Goal: Task Accomplishment & Management: Complete application form

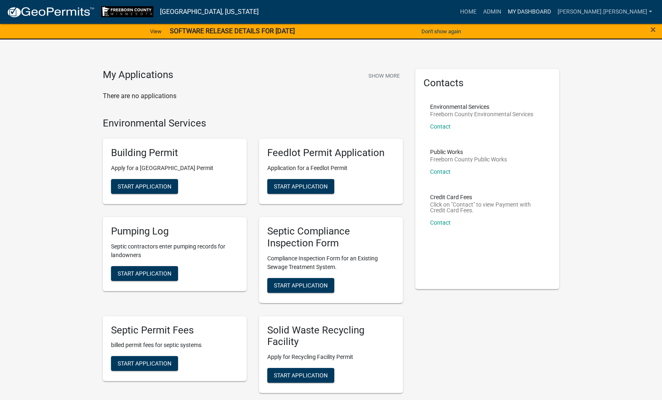
click at [554, 7] on link "My Dashboard" at bounding box center [529, 12] width 50 height 16
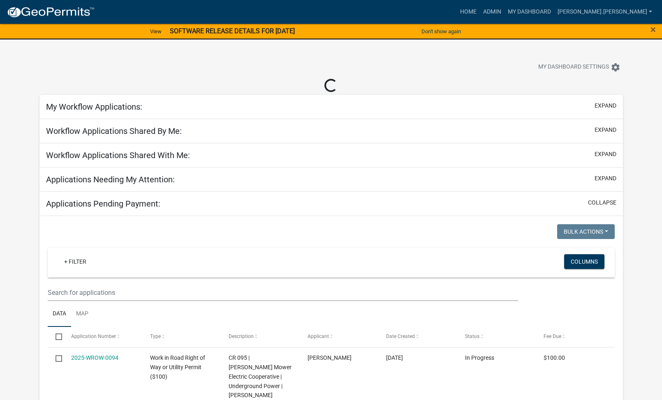
select select "1: 25"
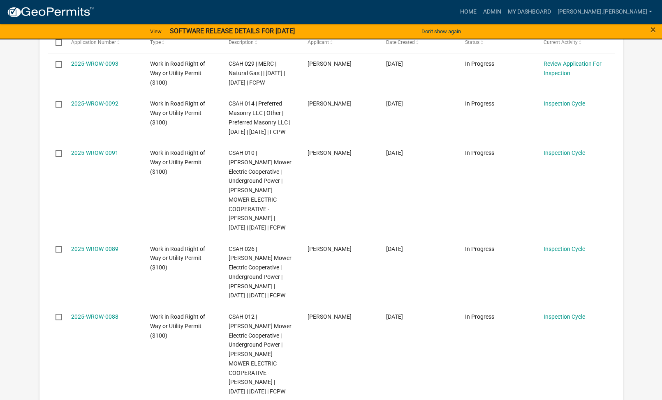
scroll to position [301, 0]
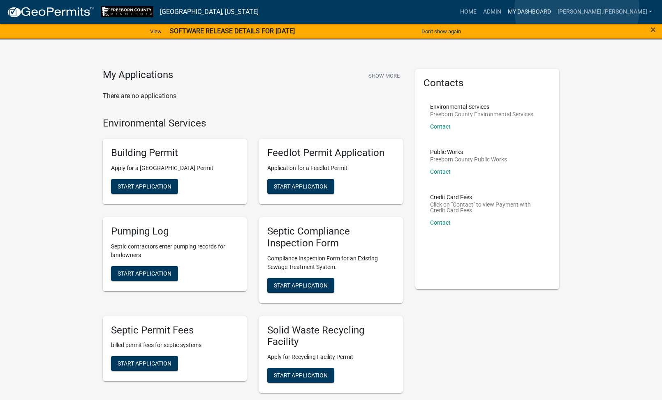
click at [554, 11] on link "My Dashboard" at bounding box center [529, 12] width 50 height 16
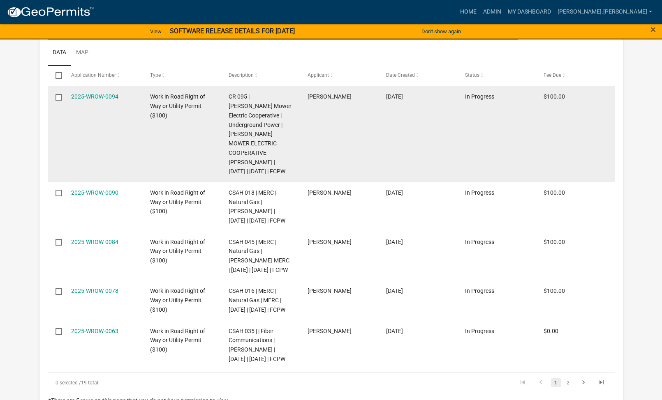
select select "1: 25"
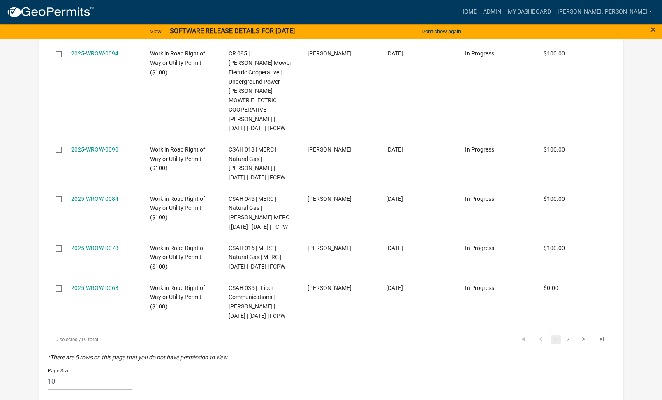
scroll to position [2176, 0]
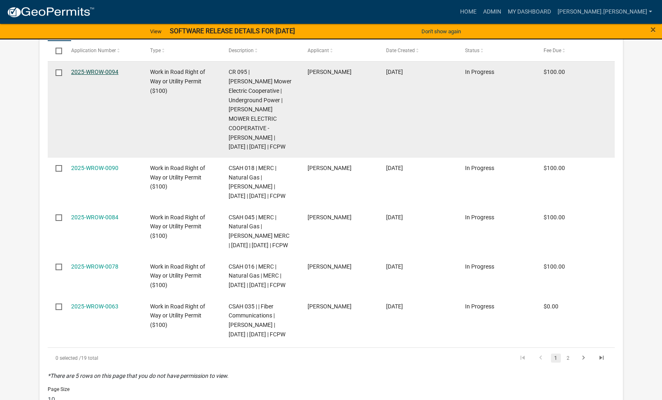
click at [99, 75] on link "2025-WROW-0094" at bounding box center [94, 72] width 47 height 7
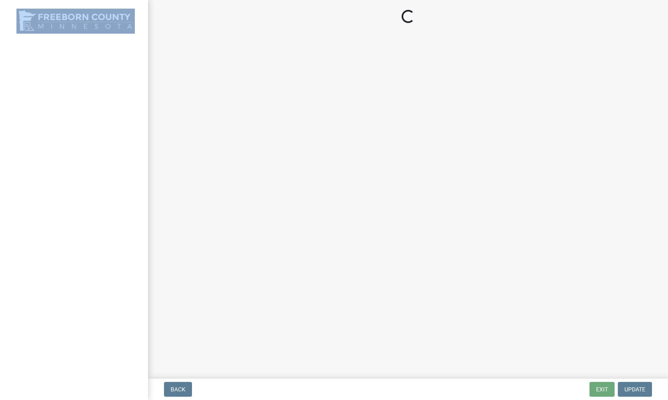
click at [99, 192] on div at bounding box center [74, 200] width 148 height 400
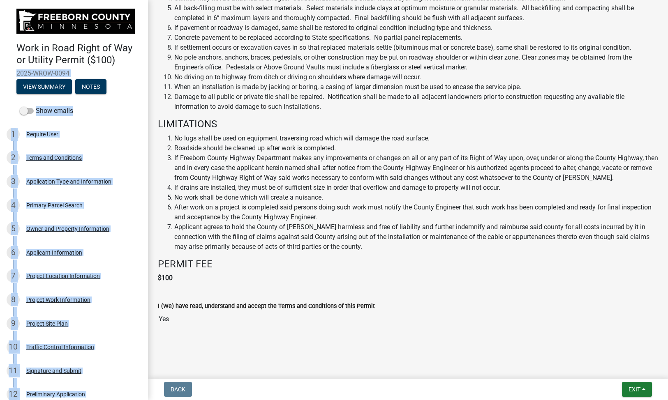
scroll to position [488, 0]
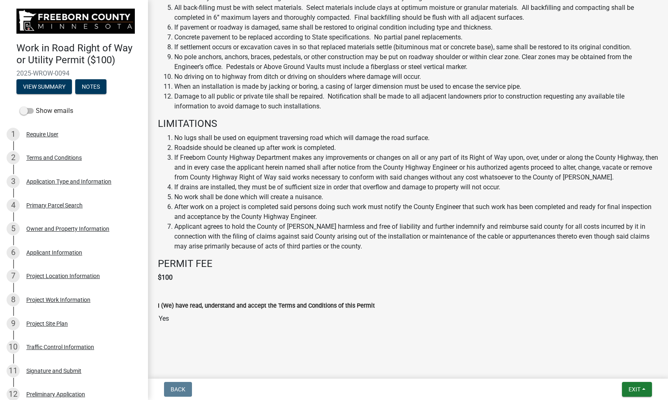
click at [3, 68] on header "Work in Road Right of Way or Utility Permit ($100) 2025-WROW-0094 View Summary …" at bounding box center [74, 51] width 148 height 103
click at [60, 82] on button "View Summary" at bounding box center [43, 86] width 55 height 15
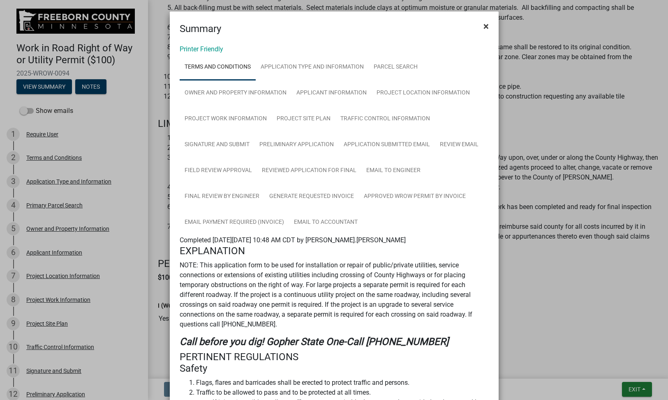
click at [485, 25] on span "×" at bounding box center [485, 27] width 5 height 12
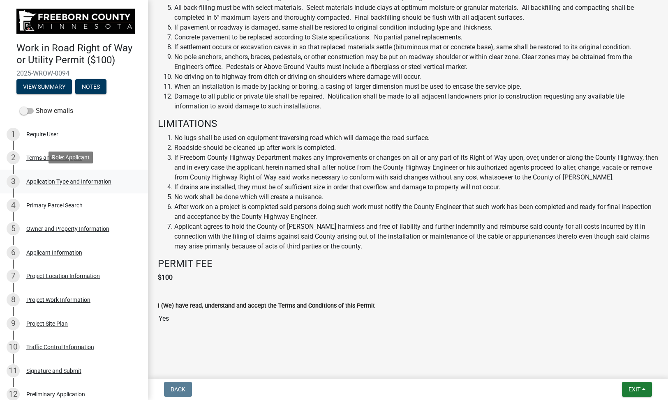
click at [85, 179] on div "Application Type and Information" at bounding box center [68, 182] width 85 height 6
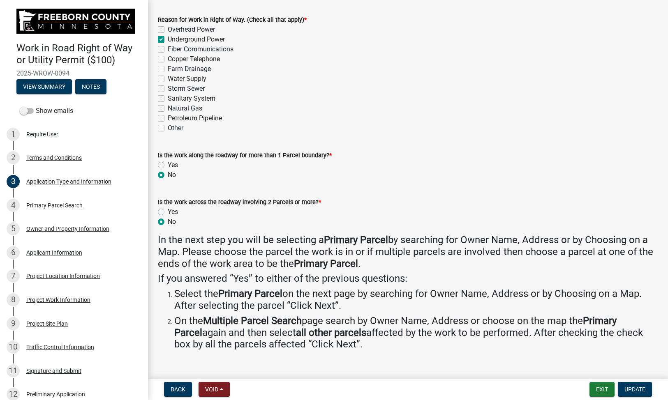
scroll to position [55, 0]
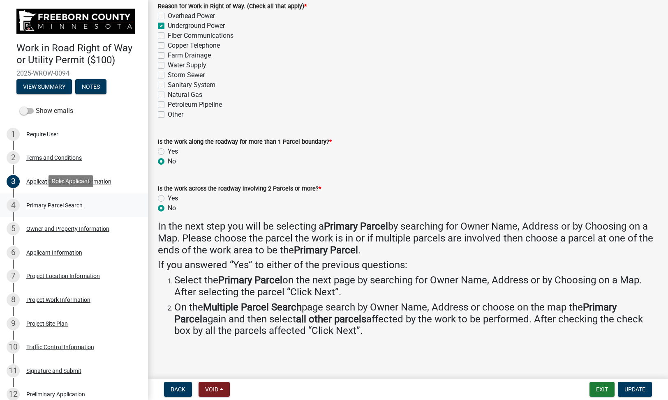
click at [76, 203] on div "Primary Parcel Search" at bounding box center [54, 206] width 56 height 6
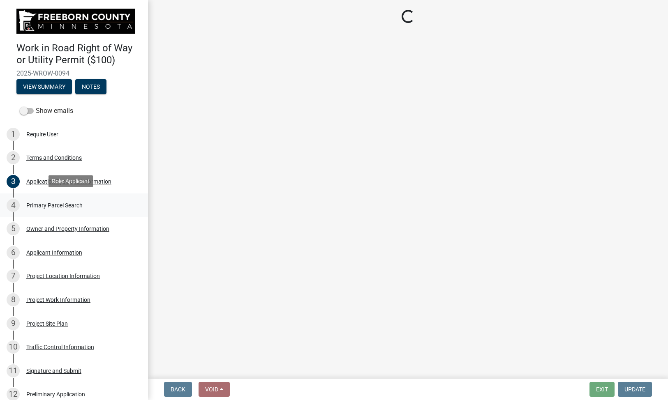
scroll to position [0, 0]
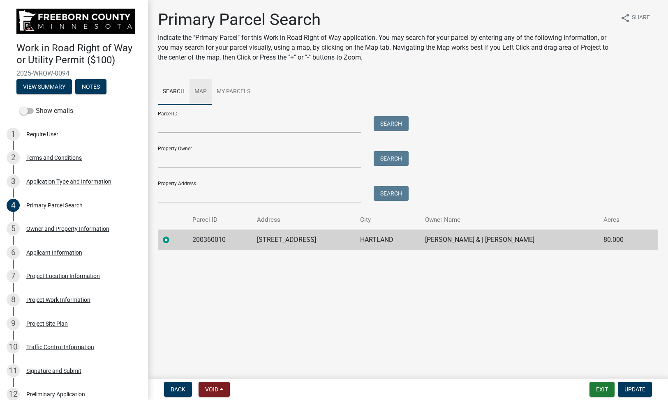
click at [196, 89] on link "Map" at bounding box center [200, 92] width 22 height 26
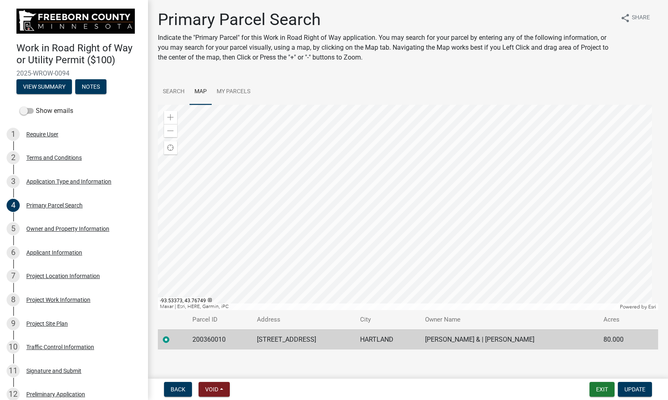
scroll to position [6, 0]
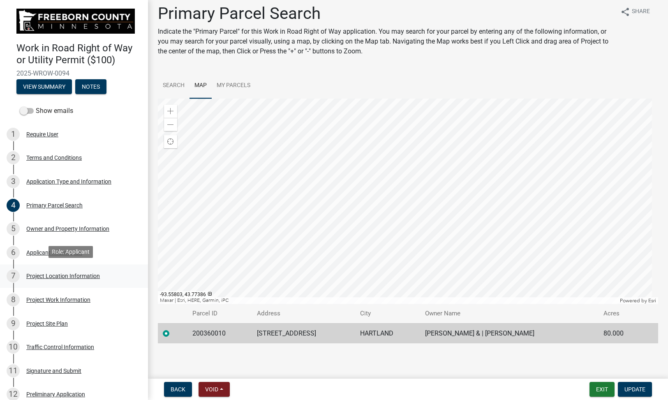
click at [87, 274] on div "Project Location Information" at bounding box center [63, 276] width 74 height 6
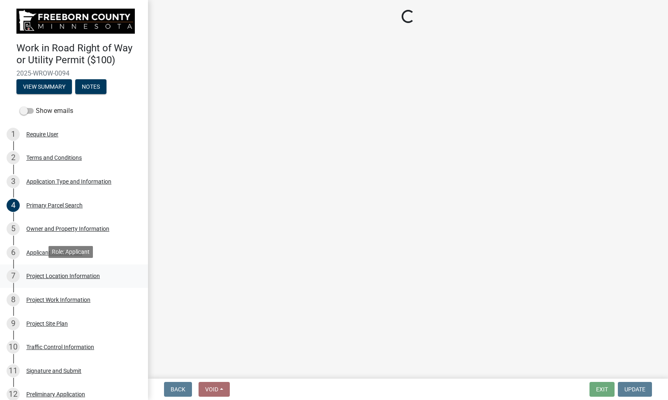
select select "df6940b4-9462-438f-8323-db20ebcb1c95"
select select "f58c191e-faa1-4959-b46f-aee0161cad33"
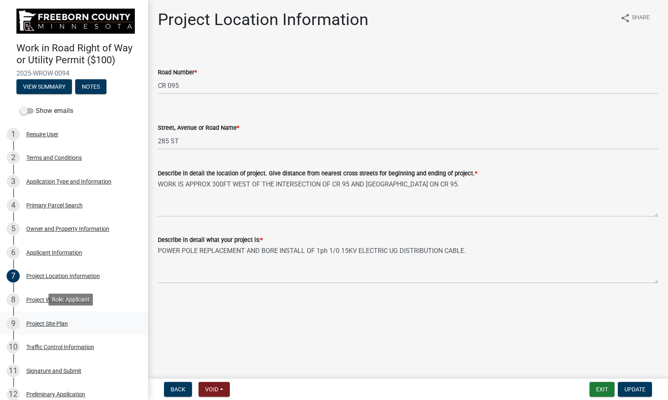
click at [46, 324] on div "Project Site Plan" at bounding box center [47, 324] width 42 height 6
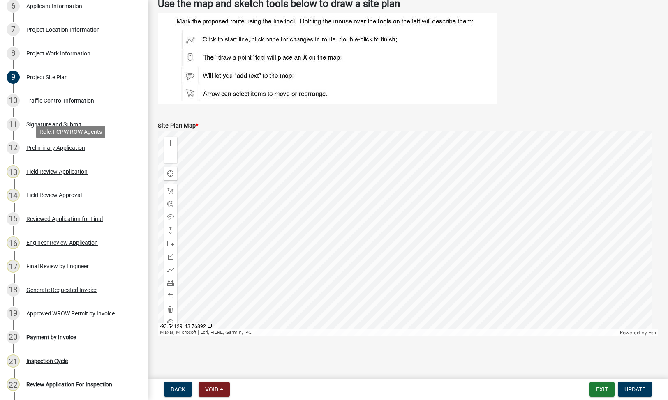
scroll to position [288, 0]
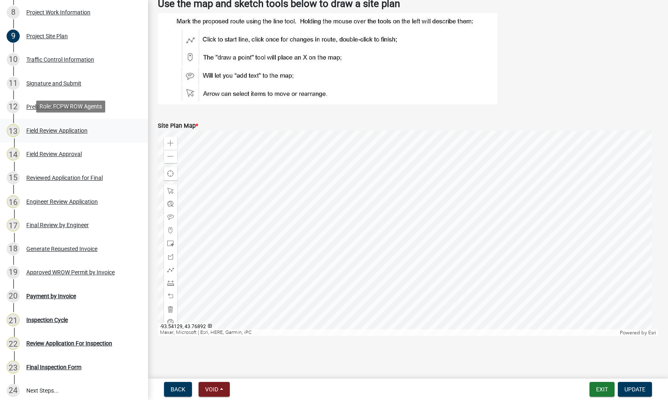
click at [61, 130] on div "Field Review Application" at bounding box center [56, 131] width 61 height 6
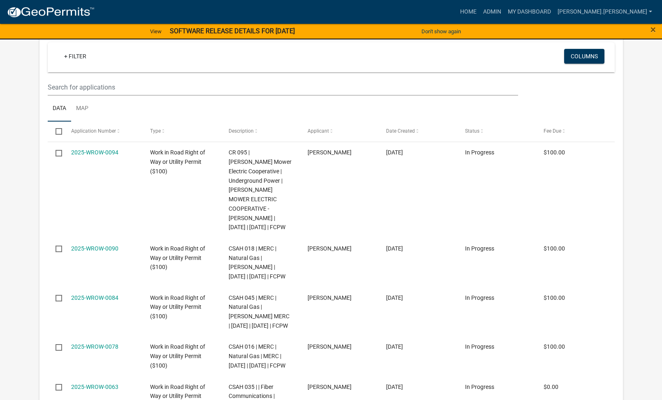
select select "1: 25"
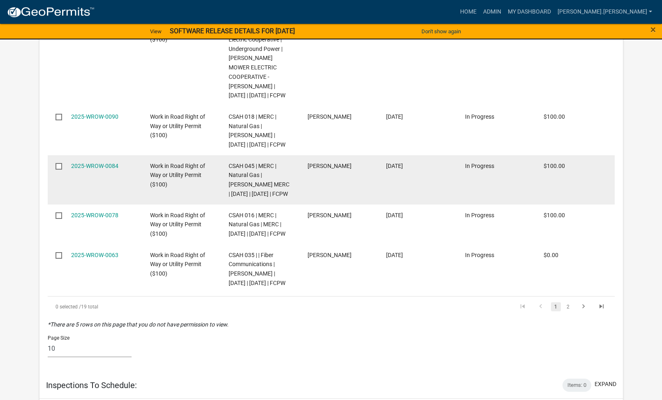
scroll to position [2217, 0]
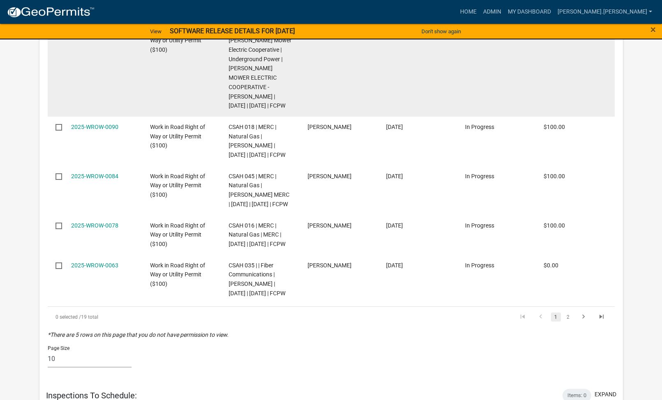
click at [88, 34] on link "2025-WROW-0094" at bounding box center [94, 31] width 47 height 7
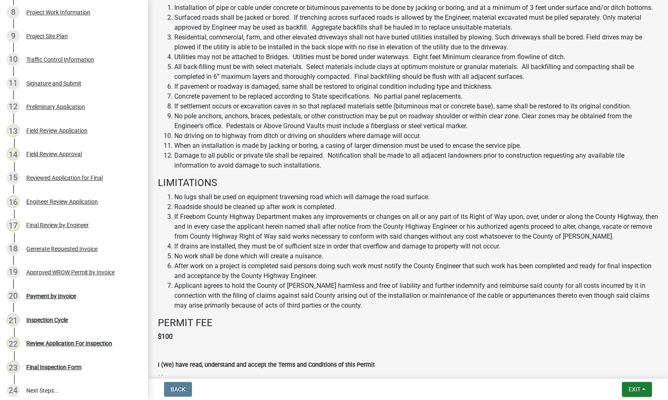
scroll to position [405, 0]
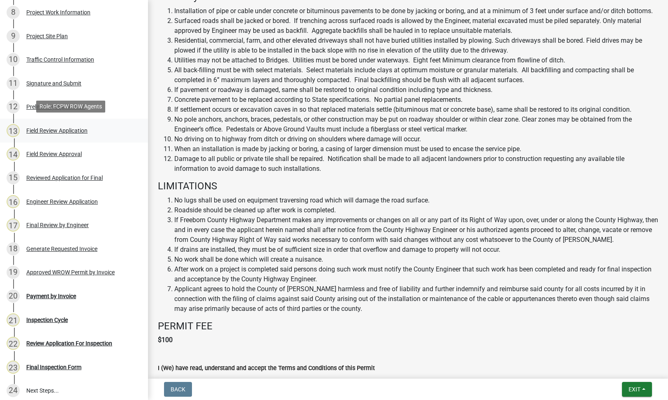
click at [68, 128] on div "Field Review Application" at bounding box center [56, 131] width 61 height 6
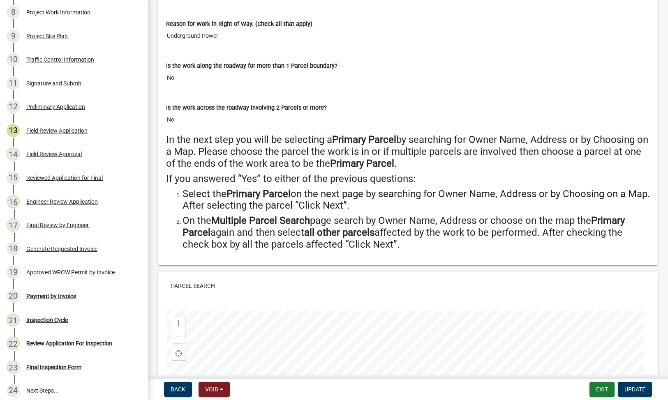
scroll to position [288, 0]
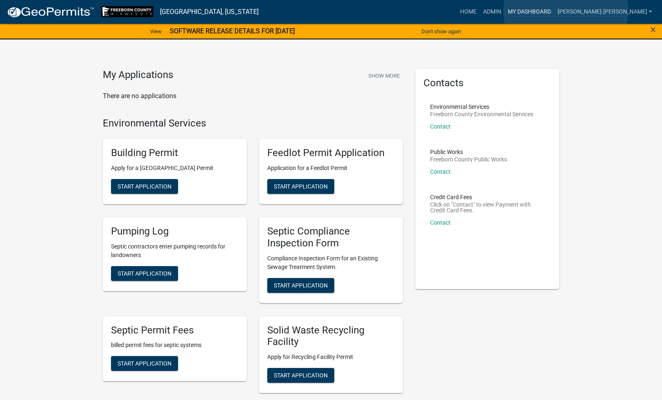
click at [554, 11] on link "My Dashboard" at bounding box center [529, 12] width 50 height 16
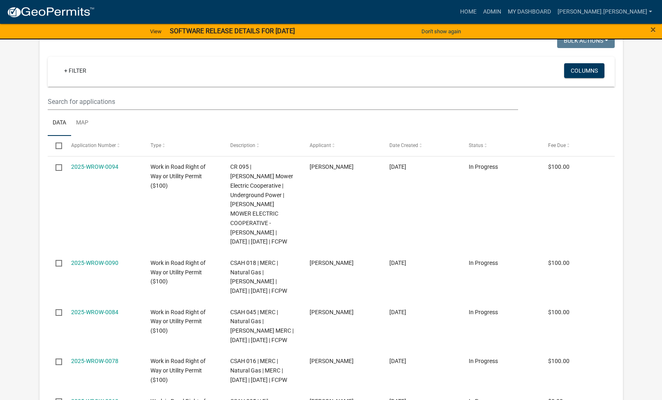
scroll to position [206, 0]
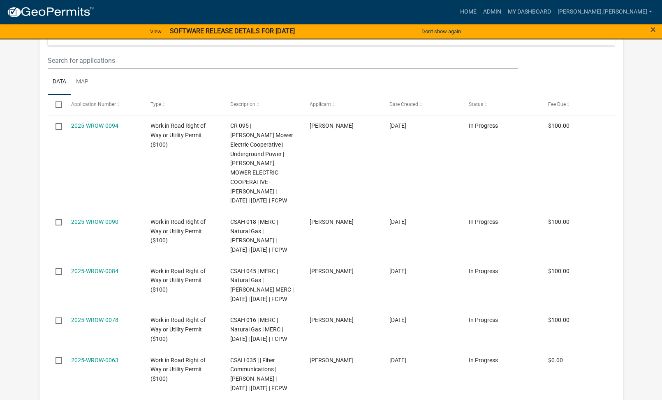
select select "1: 25"
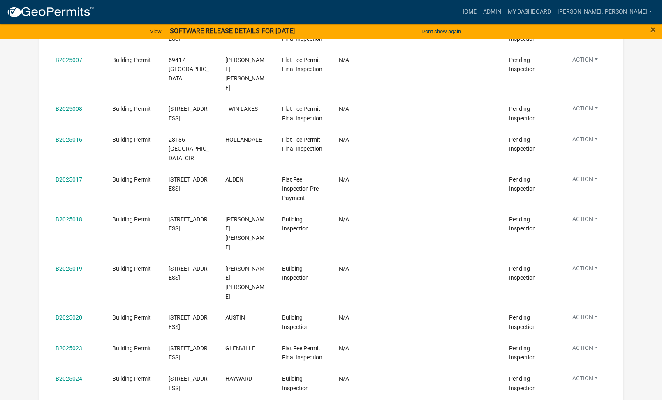
scroll to position [2792, 0]
